Goal: Task Accomplishment & Management: Complete application form

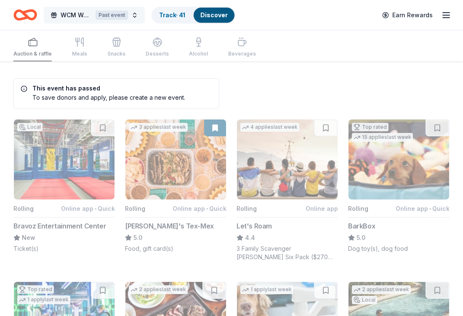
click at [136, 15] on button "WCM Weekly Free Community Bingo [GEOGRAPHIC_DATA] [US_STATE] Past event" at bounding box center [94, 15] width 101 height 17
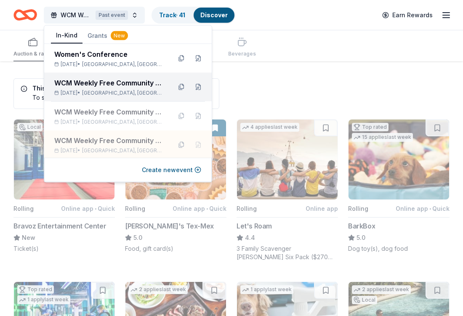
click at [123, 96] on span "Jacksonville, FL" at bounding box center [123, 93] width 83 height 7
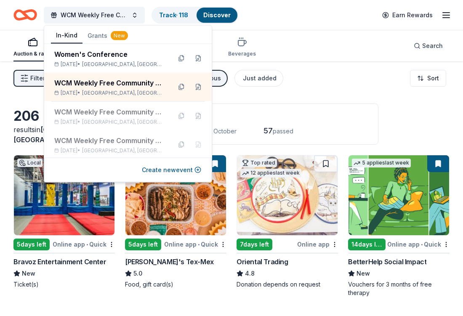
click at [314, 42] on div "Auction & raffle Meals Snacks Desserts Alcohol Beverages Search" at bounding box center [231, 45] width 436 height 31
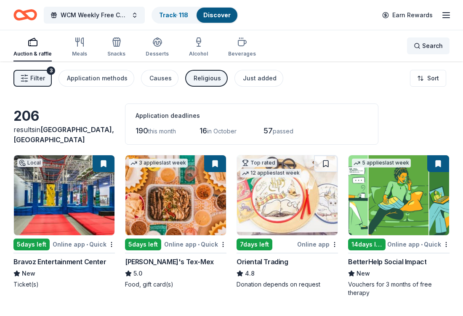
click at [435, 51] on span "Search" at bounding box center [432, 46] width 21 height 10
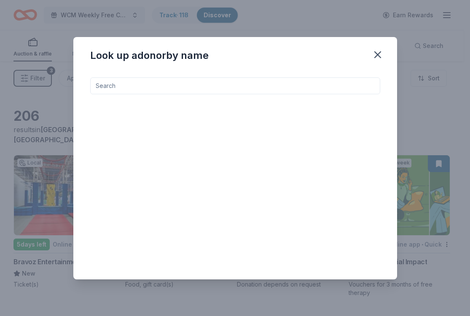
click at [280, 91] on input at bounding box center [235, 85] width 290 height 17
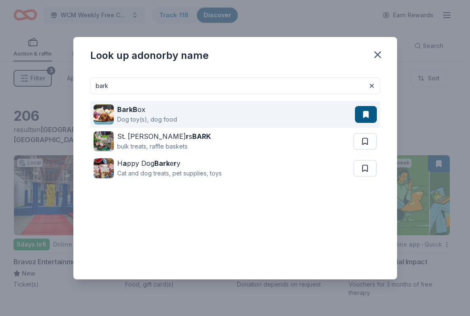
click at [236, 118] on div "BarkB ox Dog toy(s), dog food" at bounding box center [223, 114] width 261 height 27
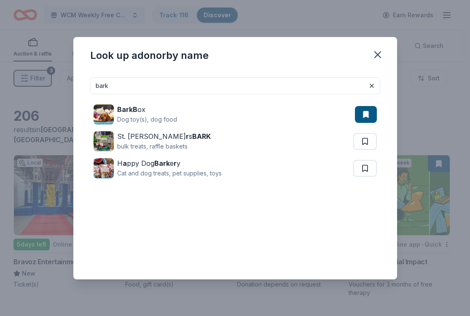
click at [172, 83] on input "bark" at bounding box center [235, 85] width 290 height 17
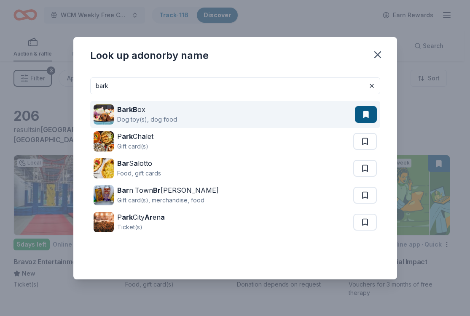
click at [175, 120] on div "BarkB ox Dog toy(s), dog food" at bounding box center [223, 114] width 261 height 27
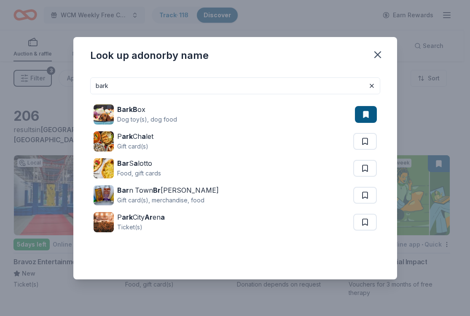
click at [271, 85] on input "bark" at bounding box center [235, 85] width 290 height 17
type input "b"
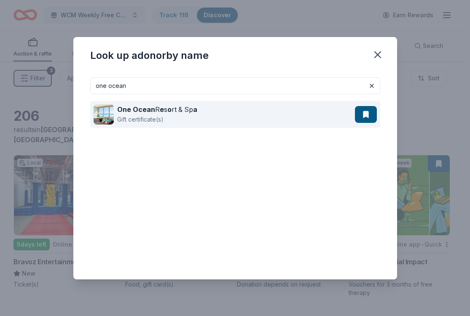
type input "one ocean"
click at [173, 109] on div "One Ocean R e s o rt & Sp a" at bounding box center [157, 109] width 80 height 10
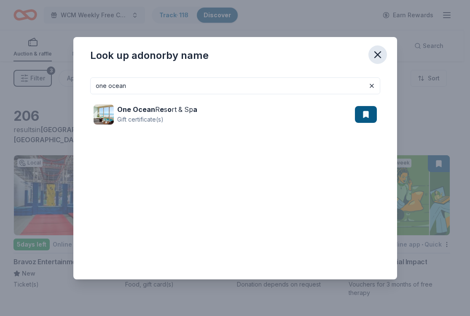
click at [379, 53] on icon "button" at bounding box center [377, 55] width 12 height 12
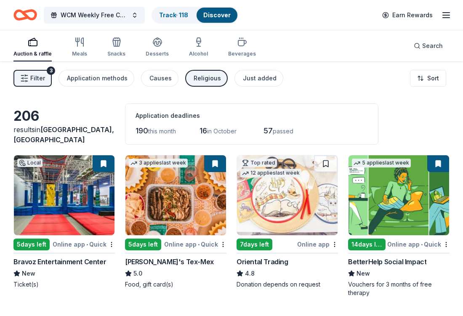
click at [46, 81] on button "Filter 3" at bounding box center [32, 78] width 38 height 17
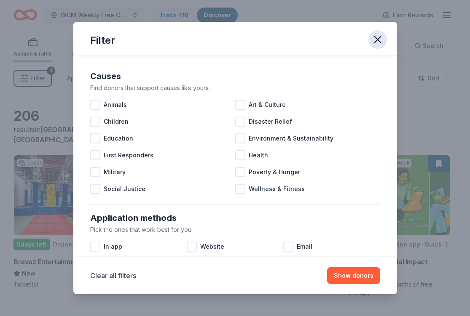
click at [383, 36] on button "button" at bounding box center [377, 39] width 19 height 19
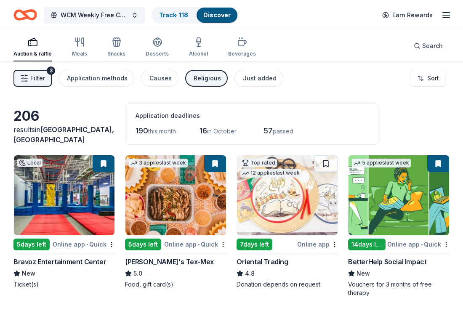
click at [200, 76] on div "Religious" at bounding box center [207, 78] width 27 height 10
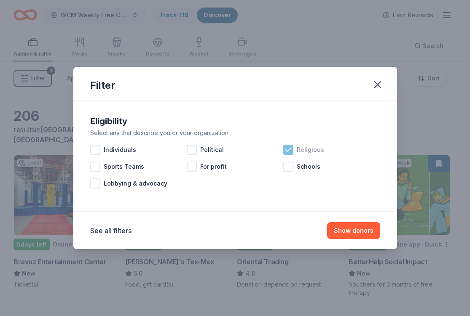
click at [288, 149] on icon at bounding box center [288, 150] width 8 height 8
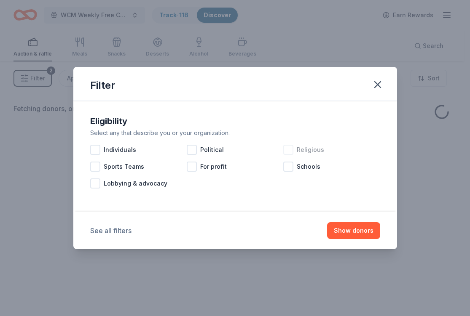
click at [115, 233] on button "See all filters" at bounding box center [110, 231] width 41 height 10
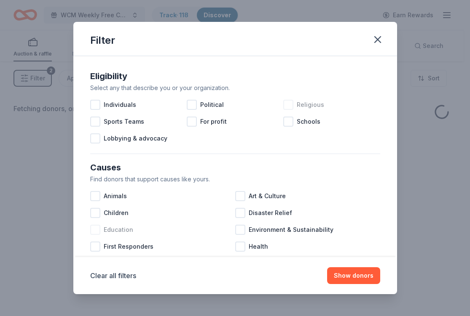
scroll to position [354, 0]
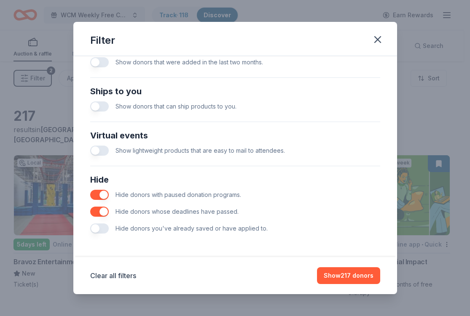
click at [108, 230] on button "button" at bounding box center [99, 229] width 19 height 10
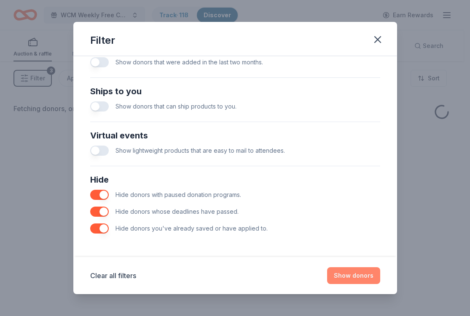
click at [367, 275] on button "Show donors" at bounding box center [353, 275] width 53 height 17
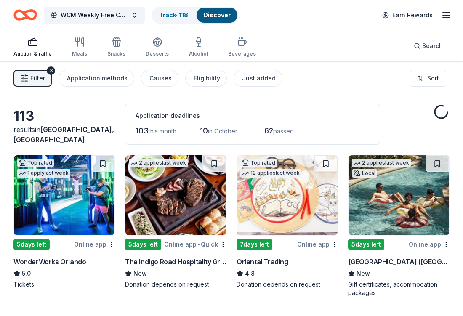
click at [36, 80] on span "Filter" at bounding box center [37, 78] width 15 height 10
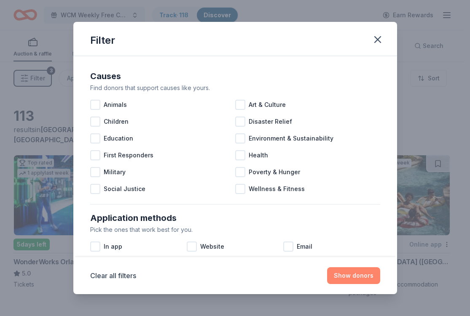
click at [368, 275] on button "Show donors" at bounding box center [353, 275] width 53 height 17
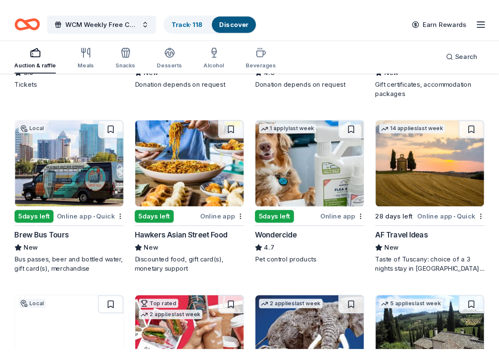
scroll to position [155, 0]
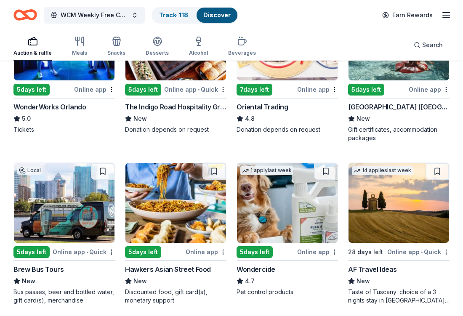
click at [383, 111] on div "[GEOGRAPHIC_DATA] ([GEOGRAPHIC_DATA])" at bounding box center [398, 107] width 101 height 10
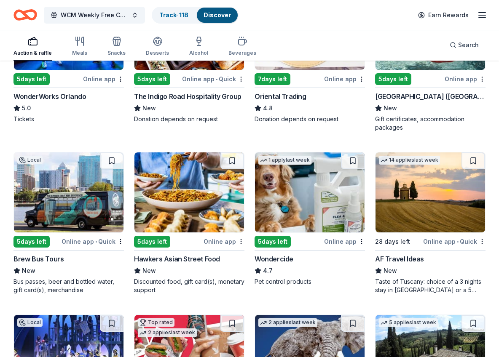
scroll to position [0, 0]
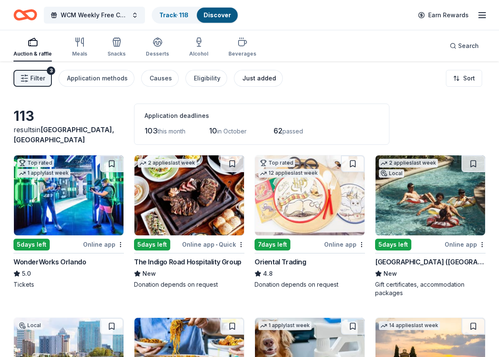
click at [255, 78] on div "Just added" at bounding box center [259, 78] width 34 height 10
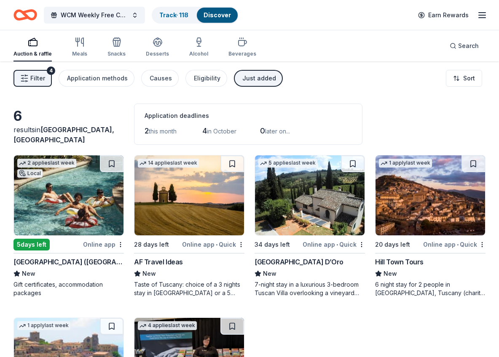
click at [242, 80] on div "Just added" at bounding box center [259, 78] width 34 height 10
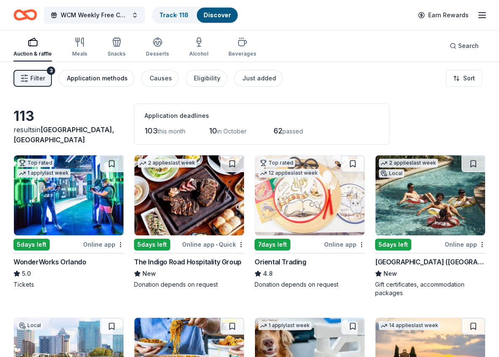
click at [109, 82] on div "Application methods" at bounding box center [97, 78] width 61 height 10
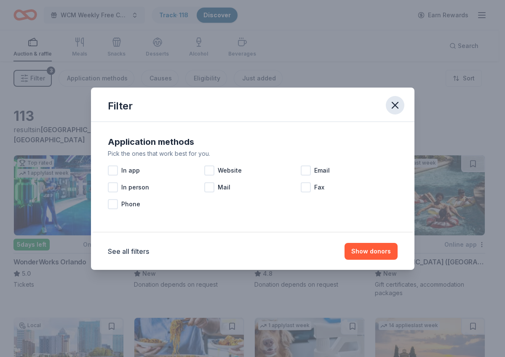
click at [392, 108] on icon "button" at bounding box center [395, 105] width 12 height 12
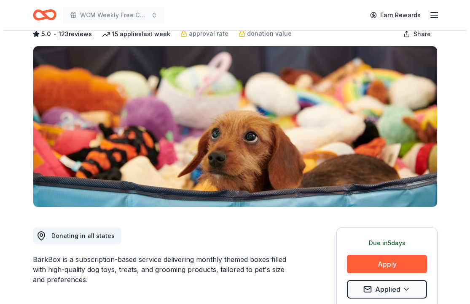
scroll to position [50, 0]
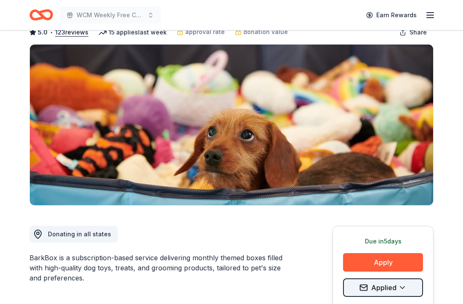
click at [408, 254] on html "WCM Weekly Free Community Bingo Jacksonville Florida Earn Rewards Due in 5 days…" at bounding box center [231, 102] width 463 height 304
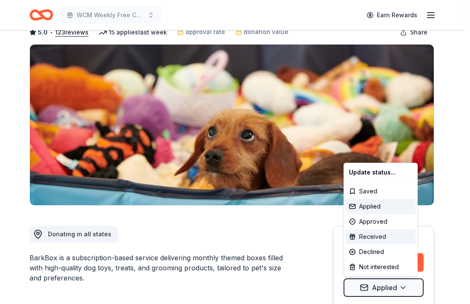
click at [377, 235] on div "Received" at bounding box center [380, 237] width 70 height 15
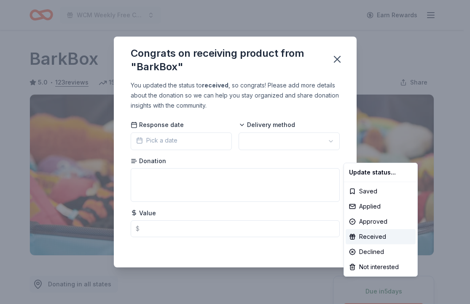
click at [269, 137] on html "WCM Weekly Free Community Bingo Jacksonville Florida Earn Rewards Due in 5 days…" at bounding box center [235, 152] width 470 height 304
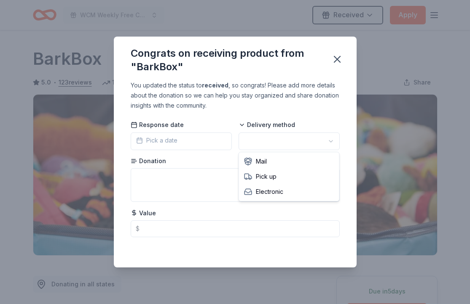
click at [303, 143] on html "WCM Weekly Free Community Bingo Jacksonville Florida Received Apply Due in 5 da…" at bounding box center [235, 152] width 470 height 304
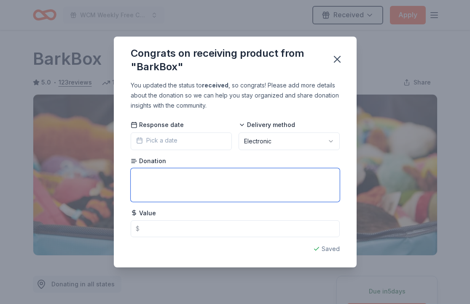
click at [194, 182] on textarea at bounding box center [235, 185] width 209 height 34
type textarea "certificate for 2 toys, 2 bags of treats, and 1 chew"
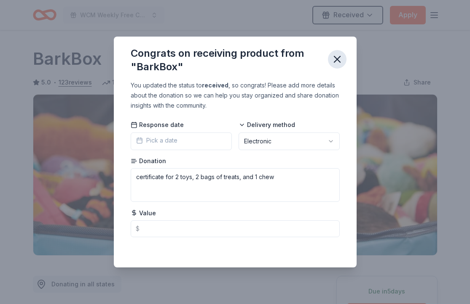
click at [340, 57] on icon "button" at bounding box center [337, 59] width 12 height 12
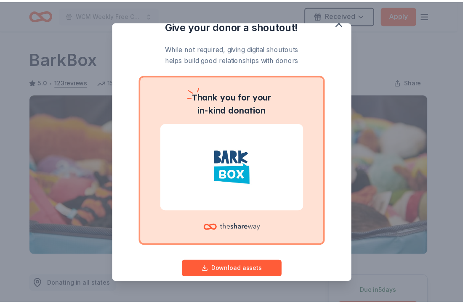
scroll to position [26, 0]
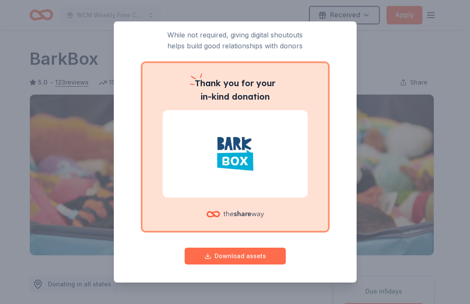
click at [243, 257] on button "Download assets" at bounding box center [234, 256] width 101 height 17
click at [433, 43] on div "Give your donor a shoutout! While not required, giving digital shoutouts helps …" at bounding box center [235, 152] width 470 height 304
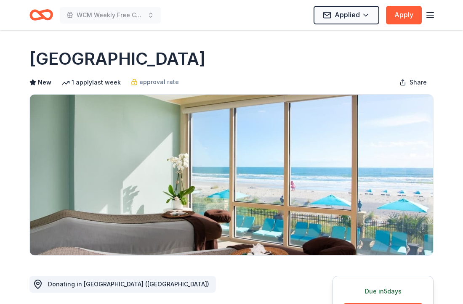
scroll to position [80, 0]
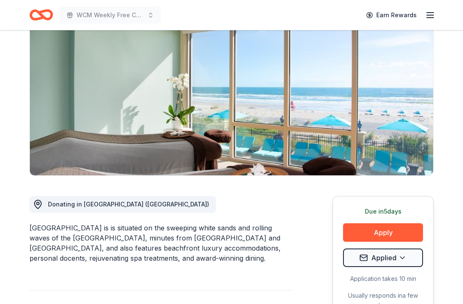
click at [386, 268] on div "Due in 5 days Apply Applied Application takes 10 min Usually responds in a few …" at bounding box center [383, 258] width 101 height 125
click at [387, 224] on html "WCM Weekly Free Community Bingo Jacksonville Florida Earn Rewards Due in 5 days…" at bounding box center [231, 72] width 463 height 304
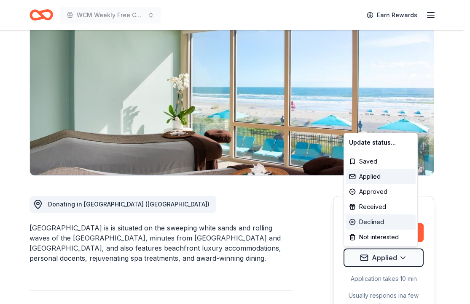
click at [374, 222] on div "Declined" at bounding box center [380, 222] width 70 height 15
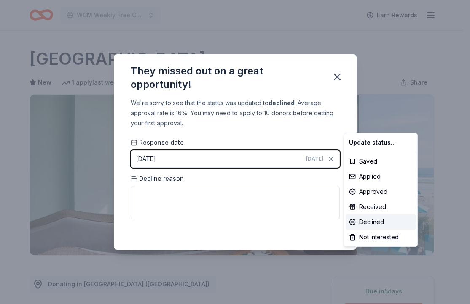
click at [335, 76] on html "WCM Weekly Free Community Bingo Jacksonville Florida Earn Rewards Due in 5 days…" at bounding box center [235, 152] width 470 height 304
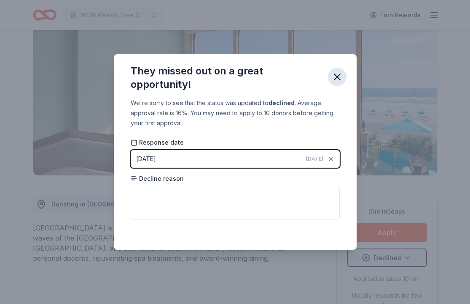
click at [335, 76] on icon "button" at bounding box center [337, 77] width 12 height 12
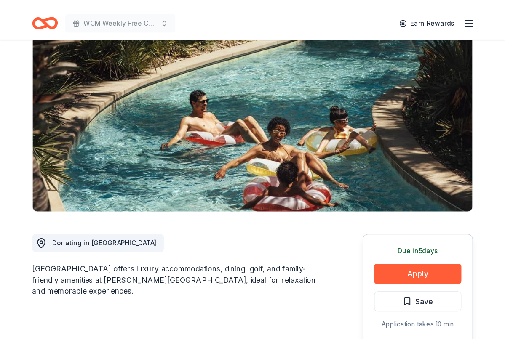
scroll to position [110, 0]
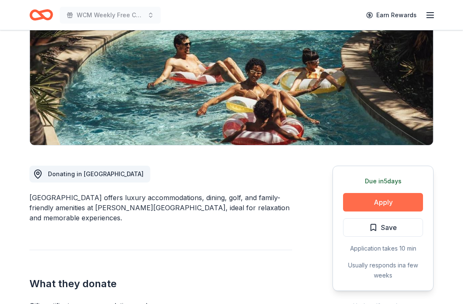
click at [379, 204] on button "Apply" at bounding box center [383, 202] width 80 height 19
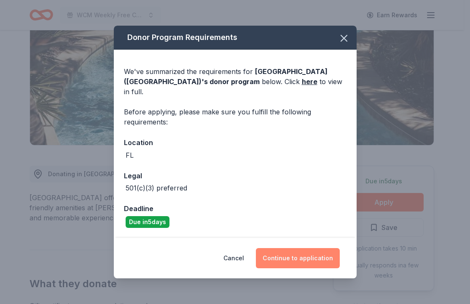
click at [288, 253] on button "Continue to application" at bounding box center [298, 258] width 84 height 20
